Goal: Information Seeking & Learning: Understand process/instructions

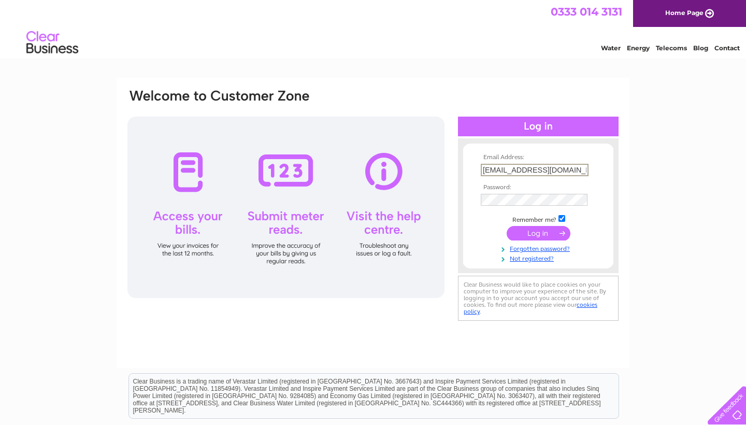
type input "info@mannerstons.co.uk"
click at [538, 236] on input "submit" at bounding box center [539, 233] width 64 height 15
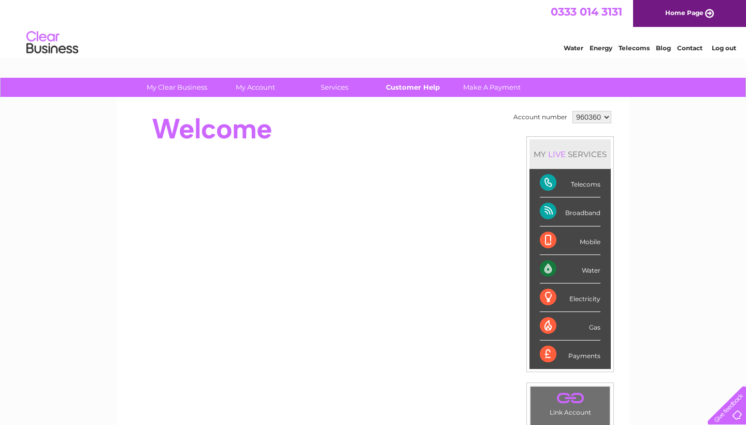
click at [402, 87] on link "Customer Help" at bounding box center [412, 87] width 85 height 19
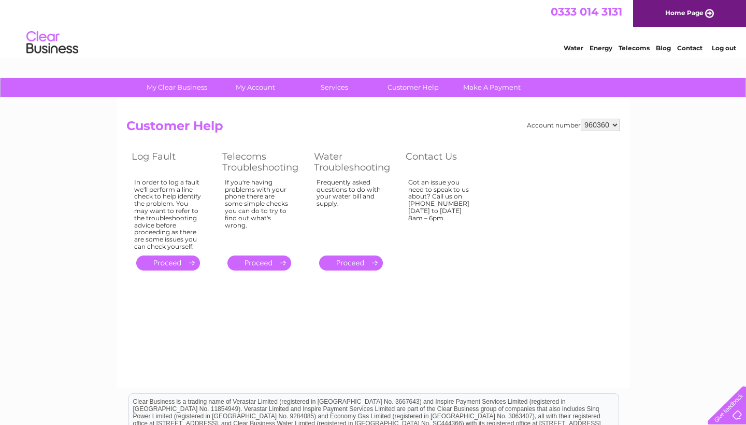
click at [272, 189] on div "If you're having problems with your phone there are some simple checks you can …" at bounding box center [259, 212] width 68 height 67
drag, startPoint x: 270, startPoint y: 188, endPoint x: 278, endPoint y: 205, distance: 18.1
click at [278, 205] on div "If you're having problems with your phone there are some simple checks you can …" at bounding box center [259, 212] width 68 height 67
click at [409, 91] on link "Customer Help" at bounding box center [412, 87] width 85 height 19
click at [251, 253] on td "." at bounding box center [263, 263] width 92 height 20
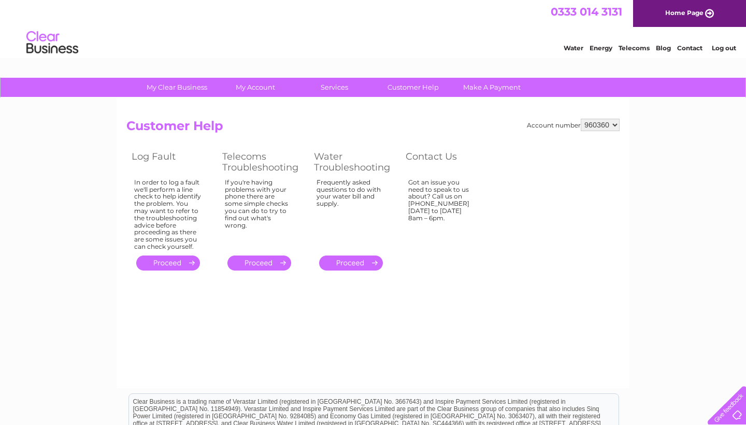
click at [254, 259] on link "." at bounding box center [259, 262] width 64 height 15
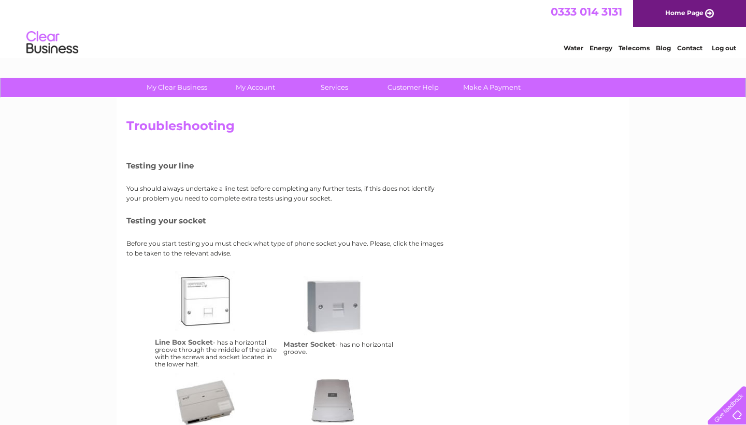
drag, startPoint x: 214, startPoint y: 175, endPoint x: 309, endPoint y: 202, distance: 99.2
click at [309, 202] on div "Testing your line You should always undertake a line test before completing any…" at bounding box center [286, 302] width 321 height 309
click at [309, 202] on p "You should always undertake a line test before completing any further tests, if…" at bounding box center [286, 193] width 321 height 20
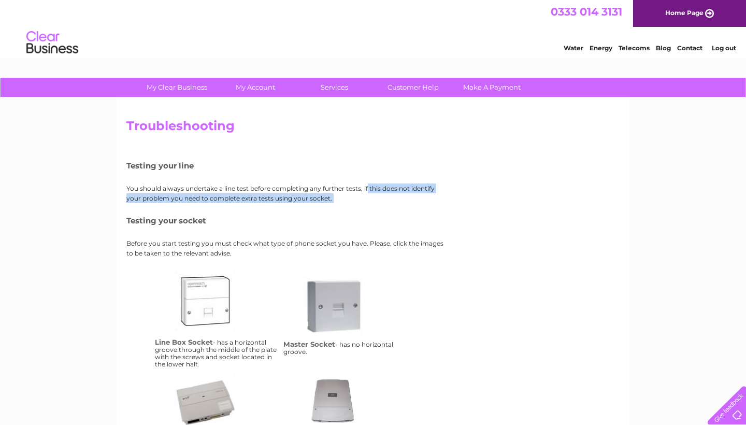
drag, startPoint x: 340, startPoint y: 198, endPoint x: 317, endPoint y: 187, distance: 25.5
click at [321, 187] on div "Testing your line You should always undertake a line test before completing any…" at bounding box center [286, 302] width 321 height 309
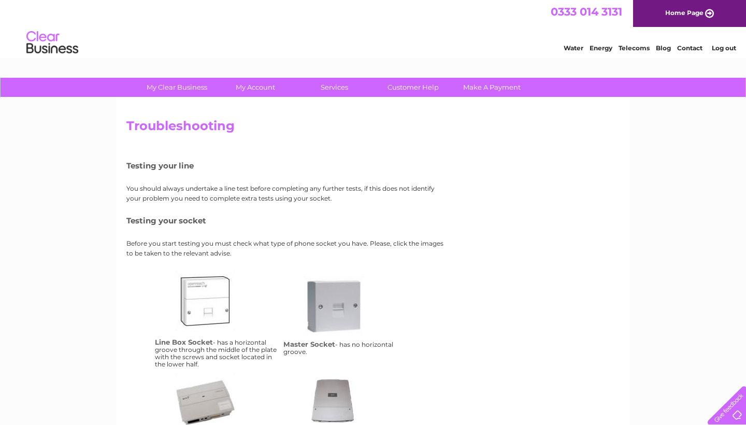
click at [318, 187] on p "You should always undertake a line test before completing any further tests, if…" at bounding box center [286, 193] width 321 height 20
click at [700, 49] on link "Contact" at bounding box center [689, 48] width 25 height 8
